Goal: Transaction & Acquisition: Purchase product/service

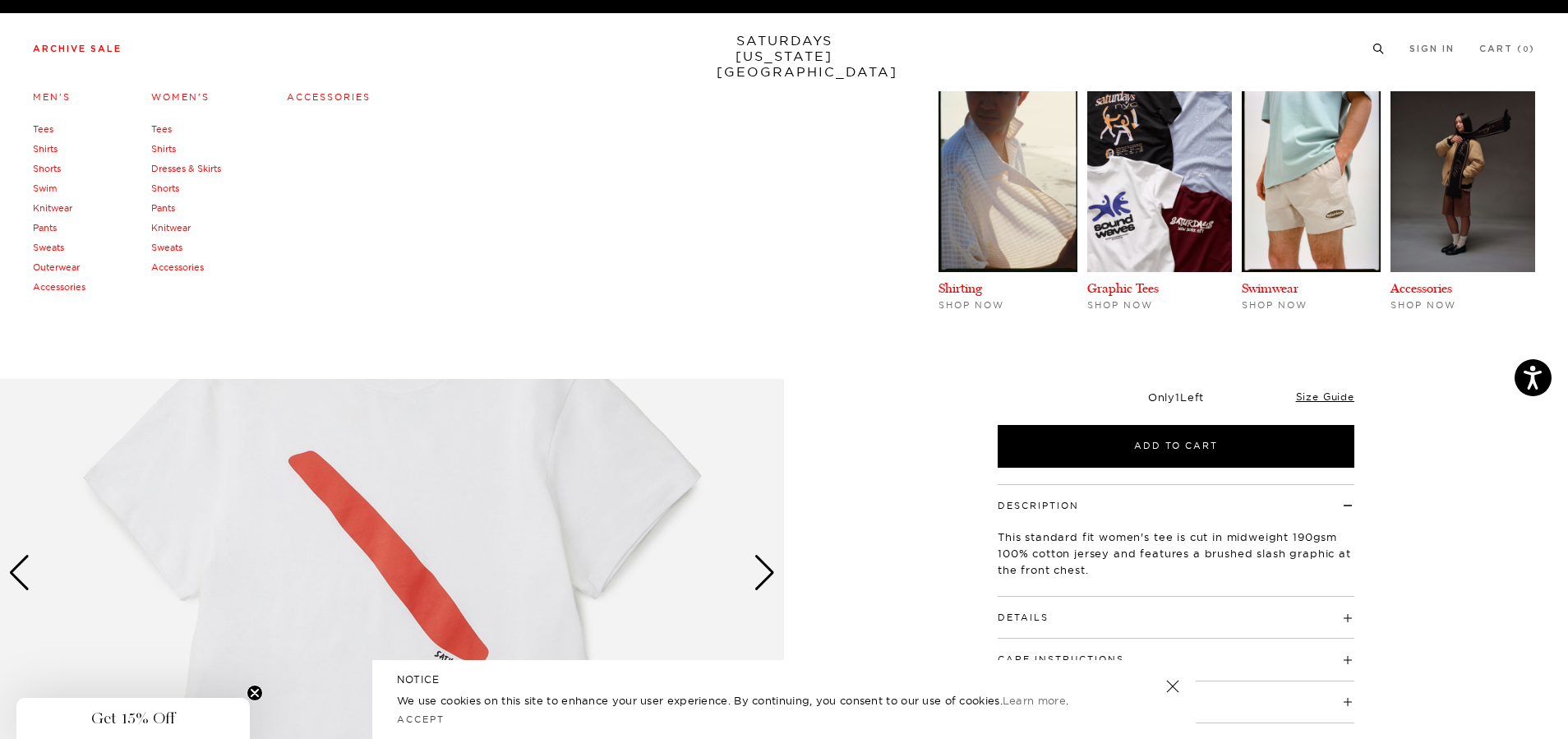
click at [166, 130] on link "Tees" at bounding box center [161, 129] width 21 height 12
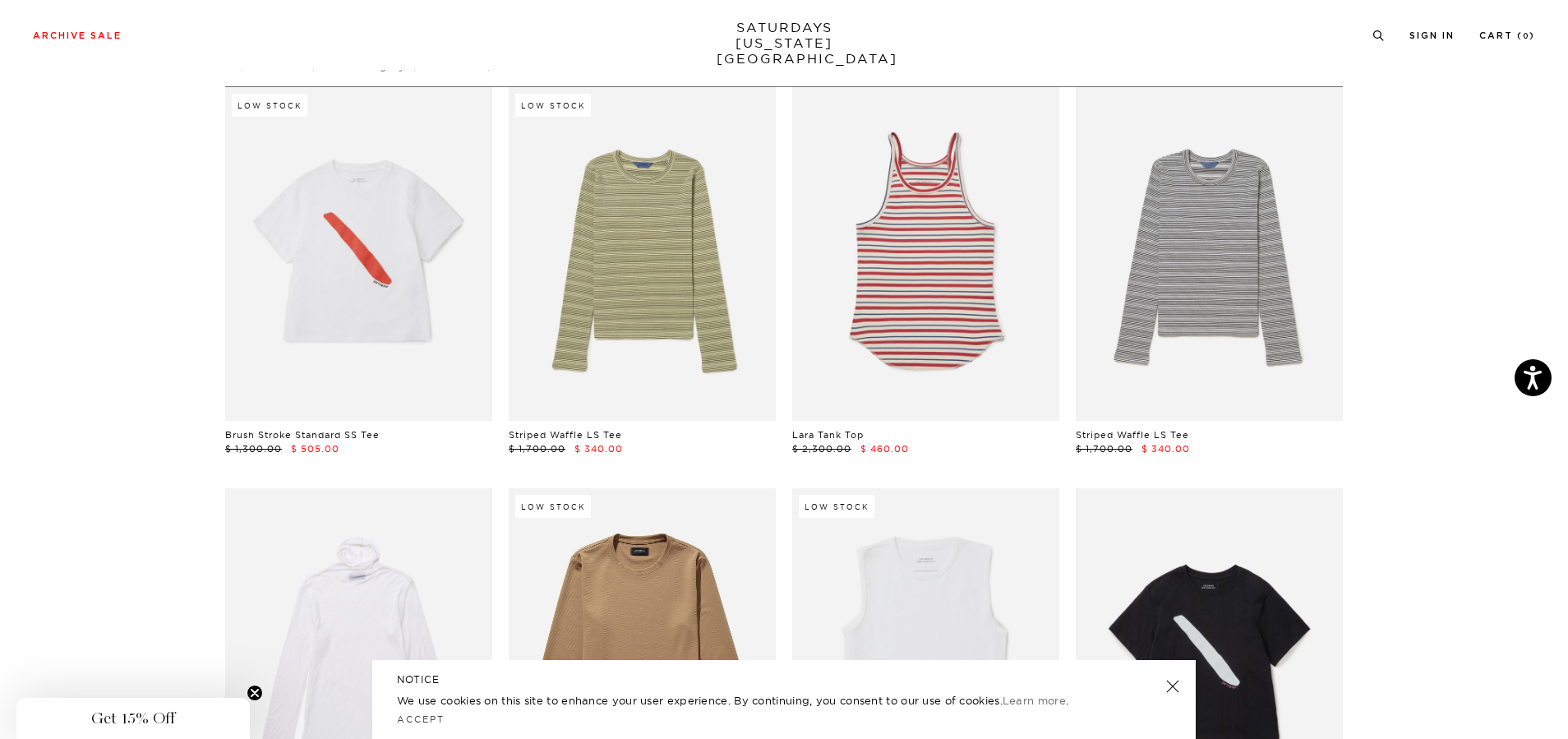
click at [1177, 691] on link at bounding box center [1172, 686] width 23 height 23
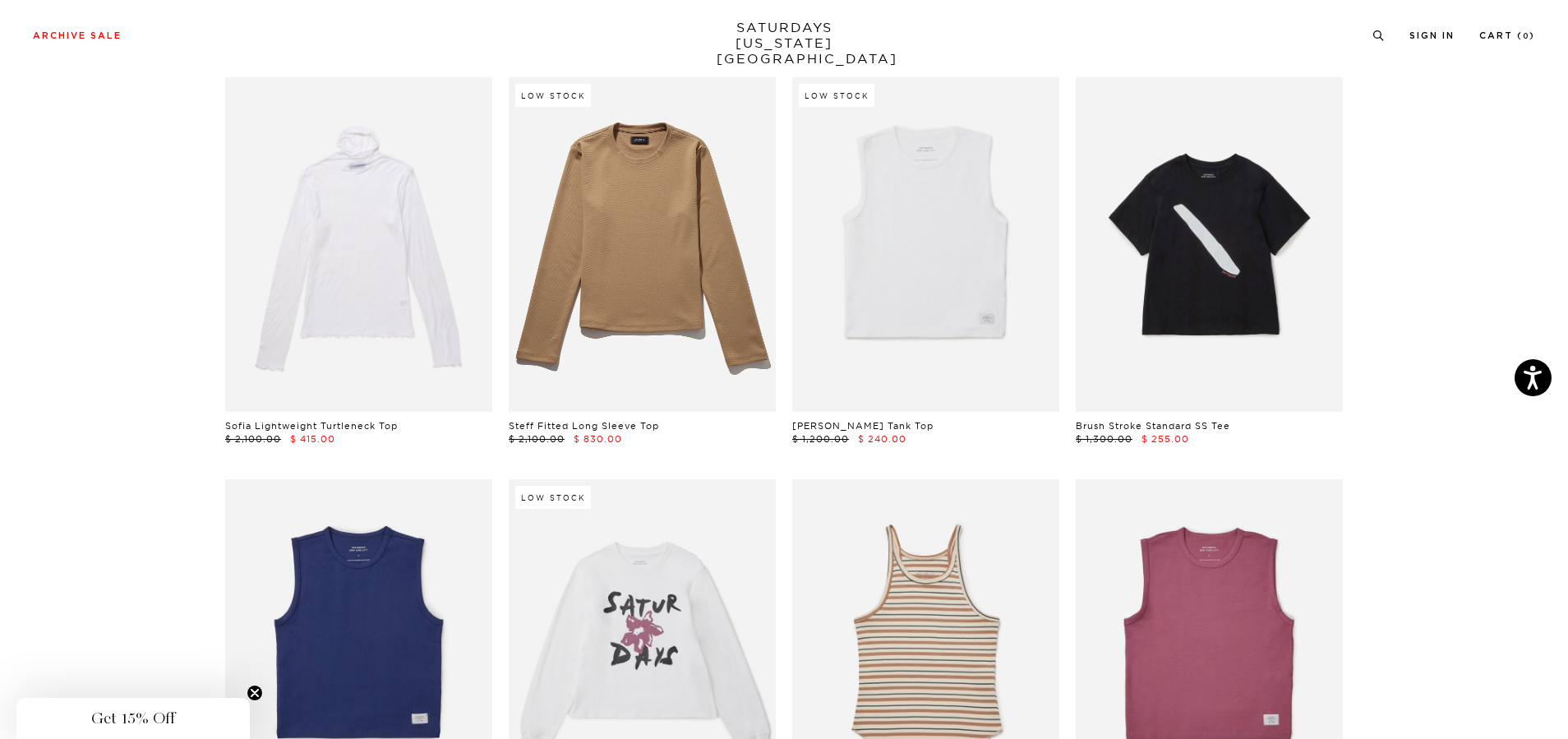
scroll to position [411, 0]
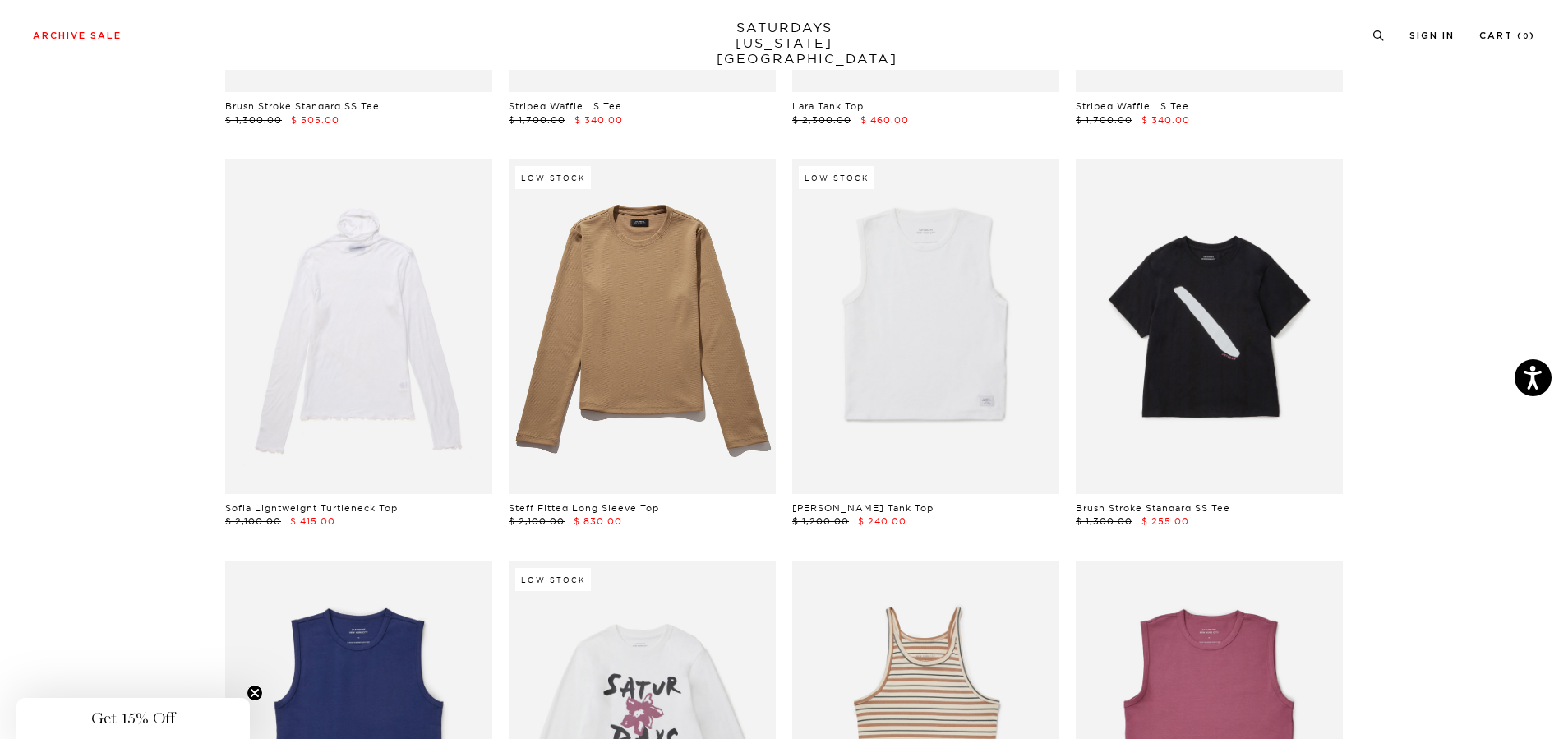
drag, startPoint x: 1557, startPoint y: 396, endPoint x: 1577, endPoint y: 2, distance: 394.5
click at [1559, 358] on section "Low Stock Brush Stroke Standard SS Tee $ 1,300.00 $ 505.00 Low Stock Striped Wa…" at bounding box center [784, 382] width 1568 height 1249
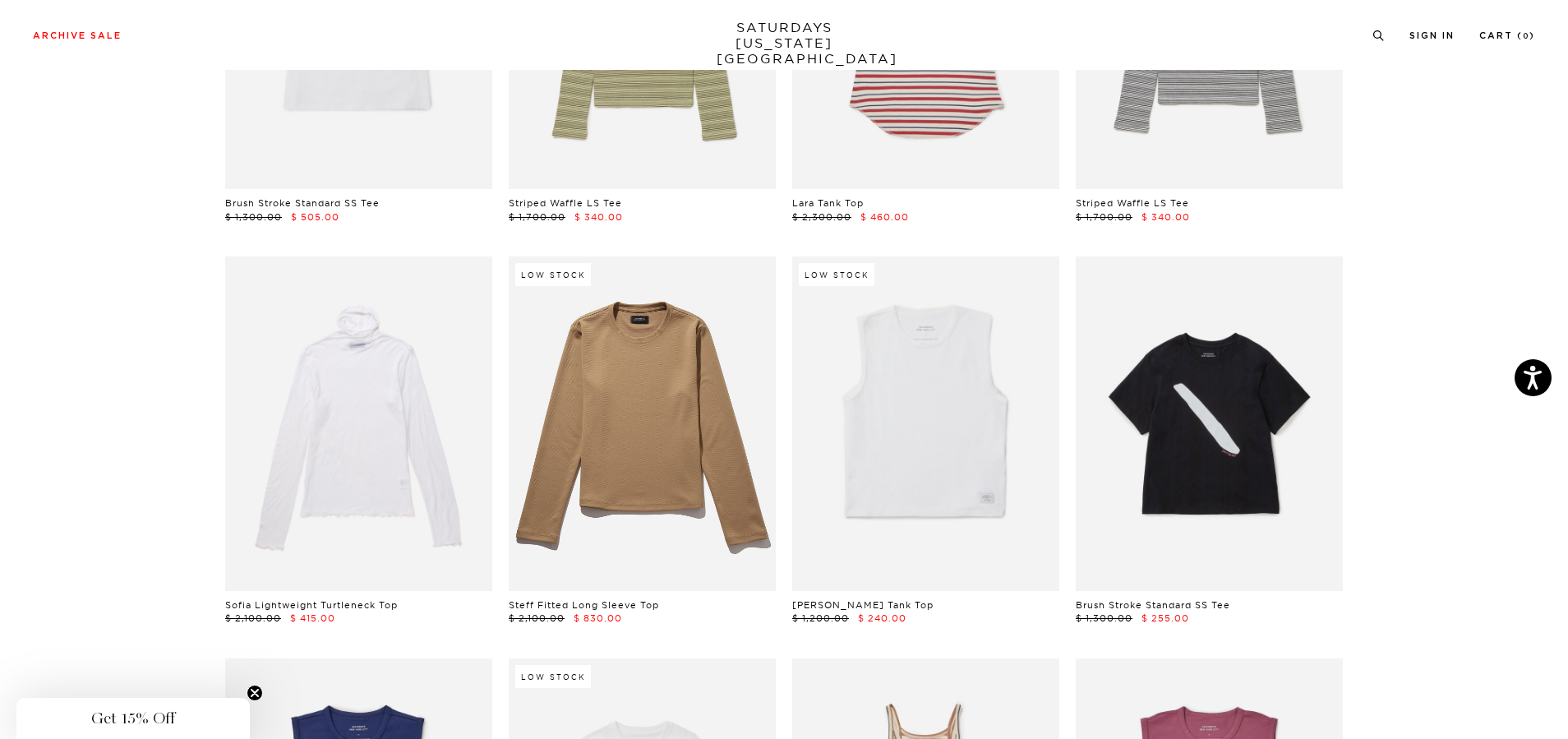
scroll to position [0, 0]
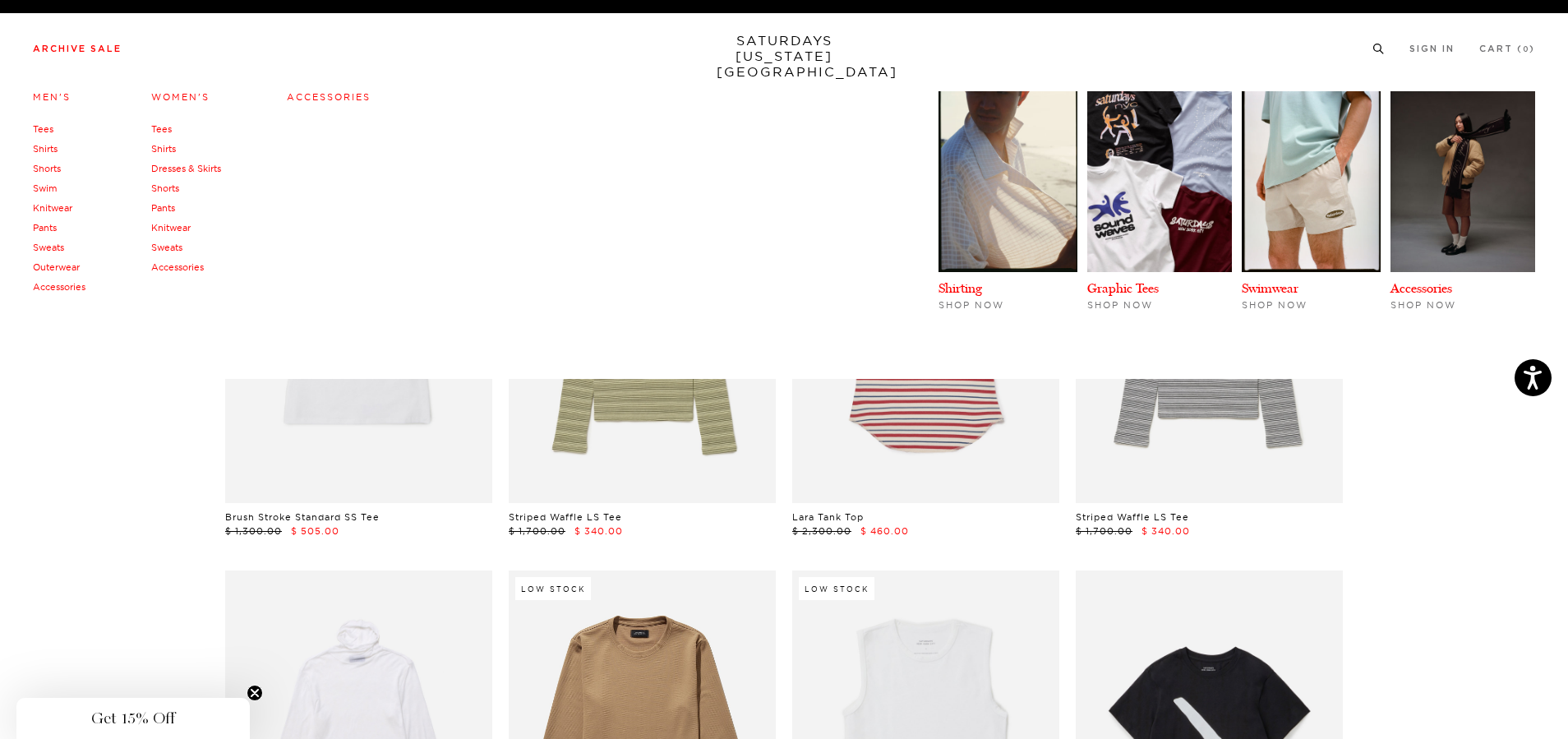
click at [62, 44] on link "Archive Sale" at bounding box center [77, 48] width 89 height 9
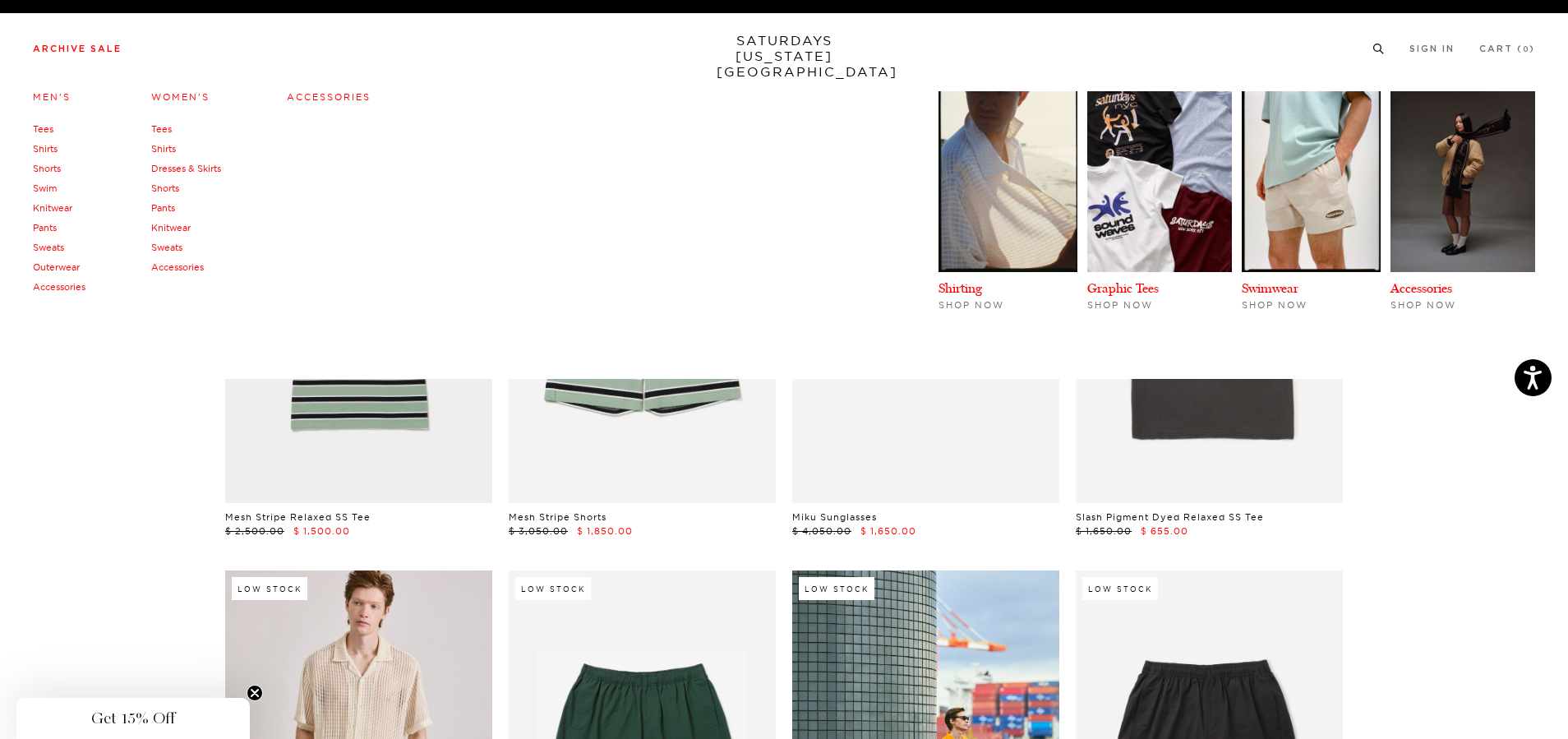
click at [41, 129] on link "Tees" at bounding box center [42, 129] width 21 height 12
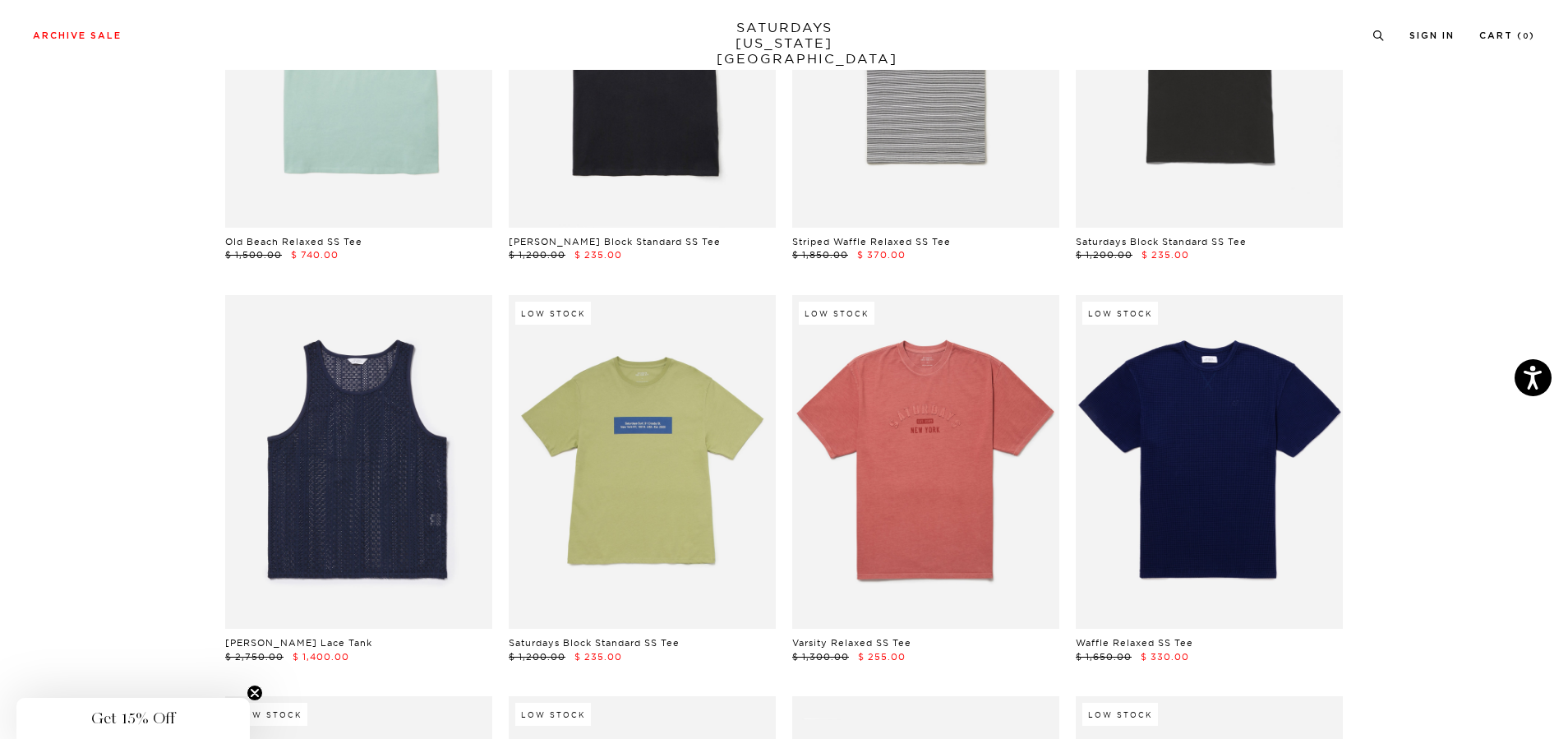
scroll to position [1048, 0]
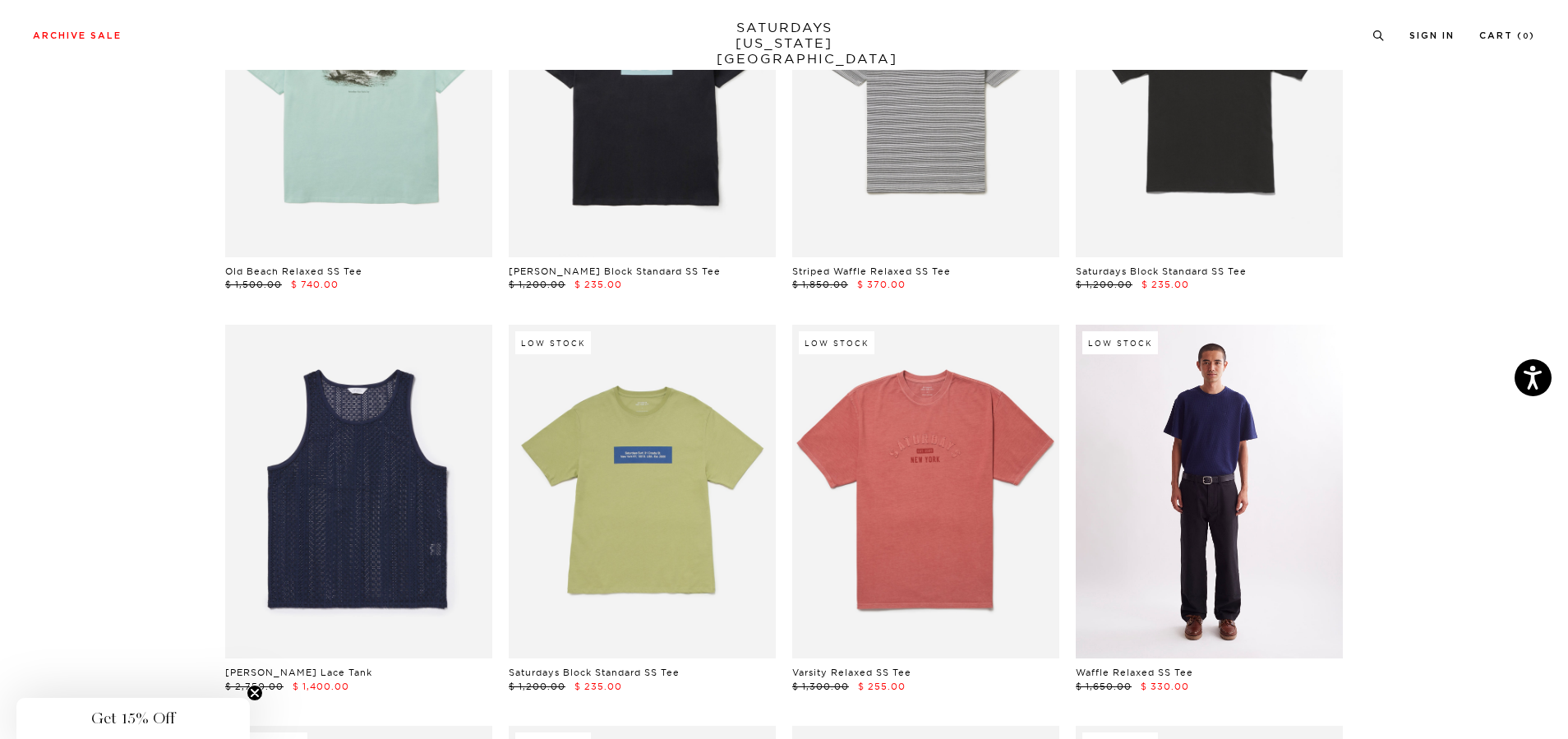
click at [1123, 482] on link at bounding box center [1209, 492] width 267 height 334
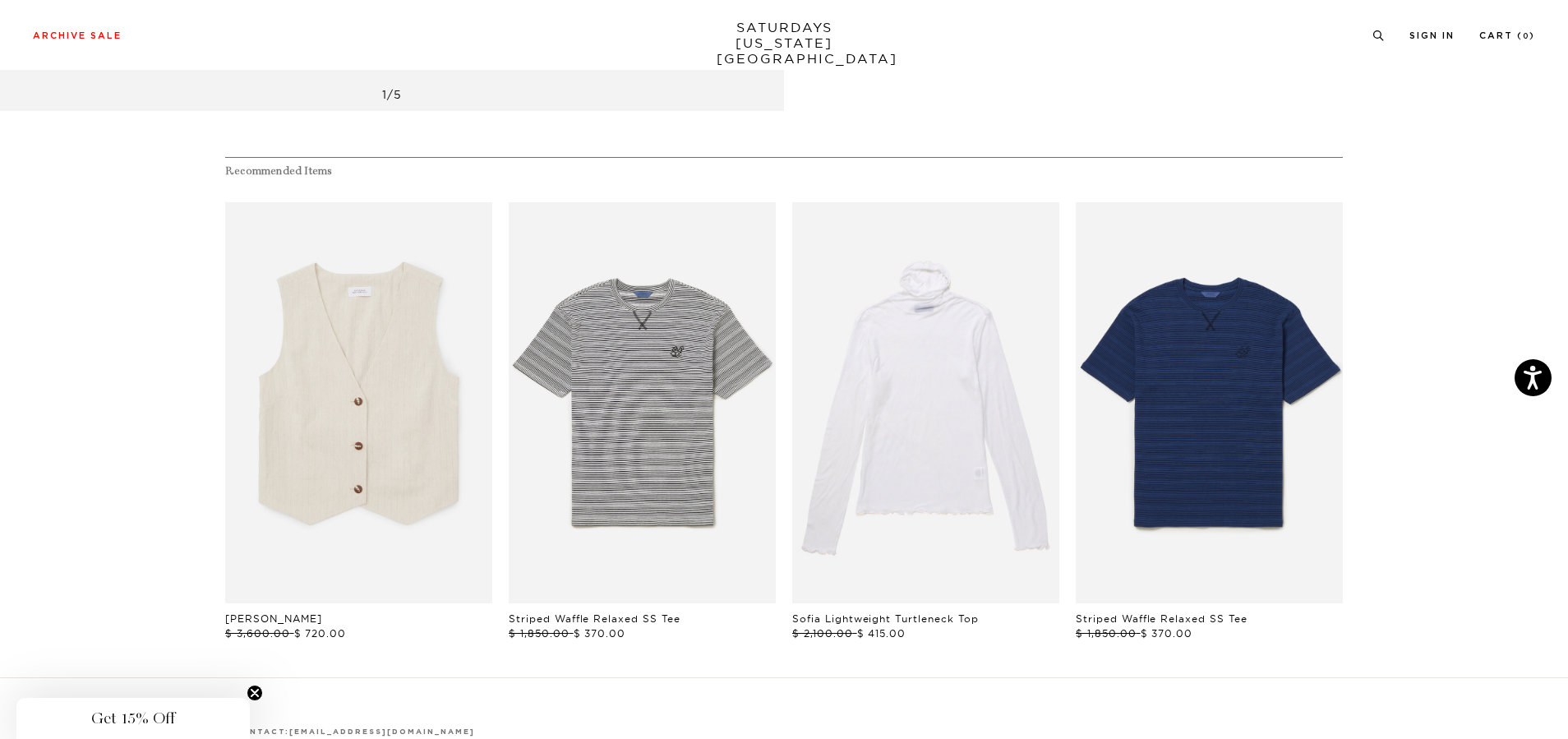
scroll to position [1144, 0]
